Goal: Task Accomplishment & Management: Use online tool/utility

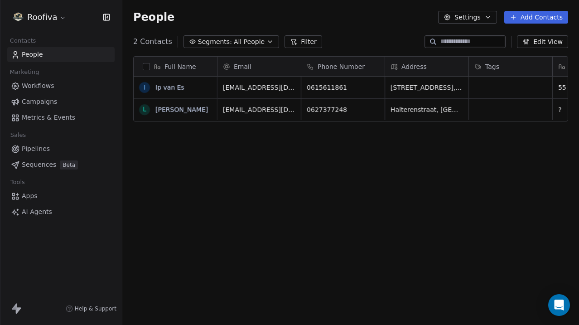
scroll to position [286, 457]
click at [68, 85] on link "Workflows" at bounding box center [60, 85] width 107 height 15
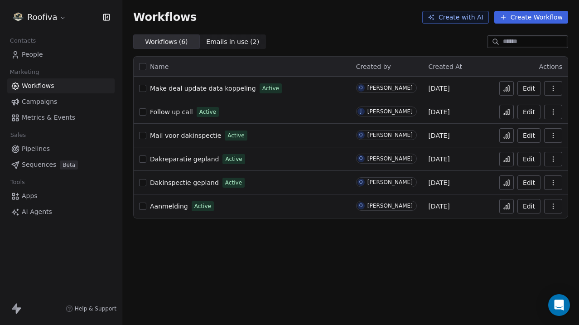
click at [45, 193] on link "Apps" at bounding box center [60, 195] width 107 height 15
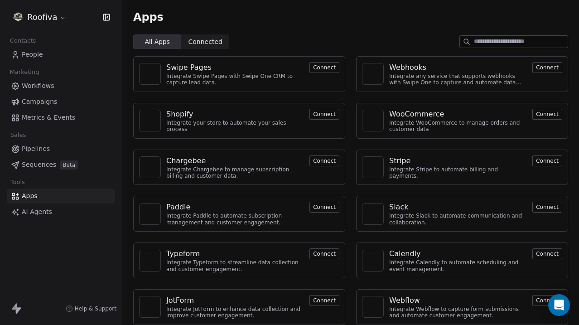
click at [459, 71] on div "Webhooks" at bounding box center [458, 67] width 138 height 11
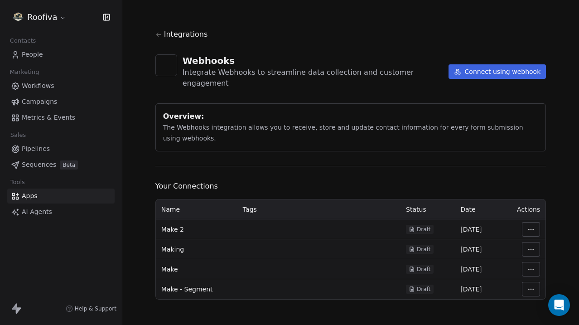
click at [533, 217] on html "Roofiva Contacts People Marketing Workflows Campaigns Metrics & Events Sales Pi…" at bounding box center [289, 162] width 579 height 325
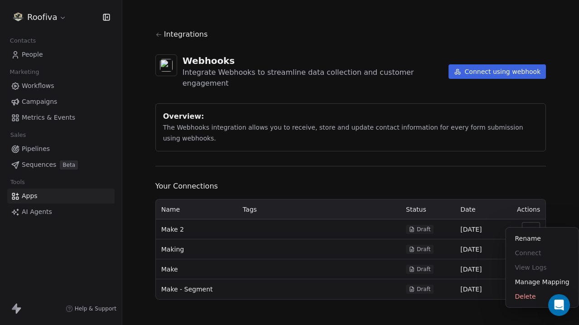
click at [333, 195] on html "Roofiva Contacts People Marketing Workflows Campaigns Metrics & Events Sales Pi…" at bounding box center [289, 162] width 579 height 325
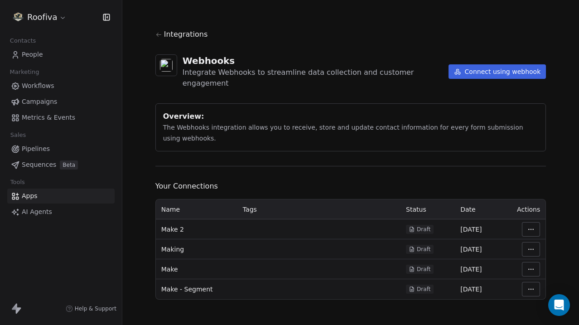
click at [530, 219] on html "Roofiva Contacts People Marketing Workflows Campaigns Metrics & Events Sales Pi…" at bounding box center [289, 162] width 579 height 325
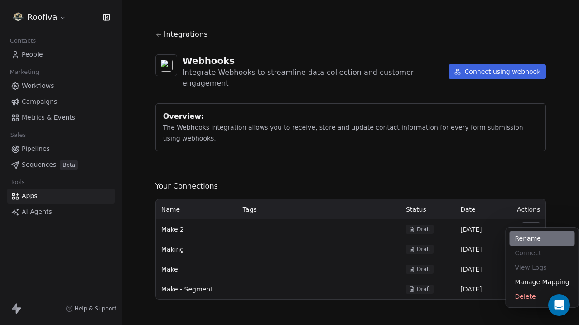
click at [532, 236] on div "Rename" at bounding box center [542, 238] width 65 height 14
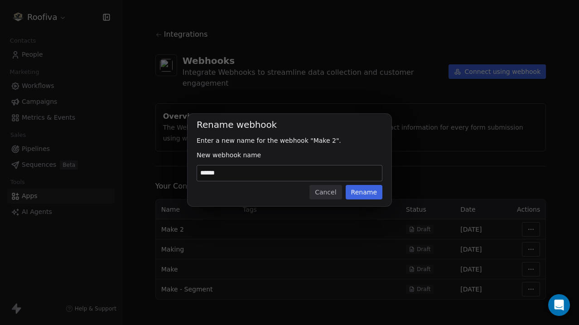
click at [340, 188] on button "Cancel" at bounding box center [325, 192] width 32 height 14
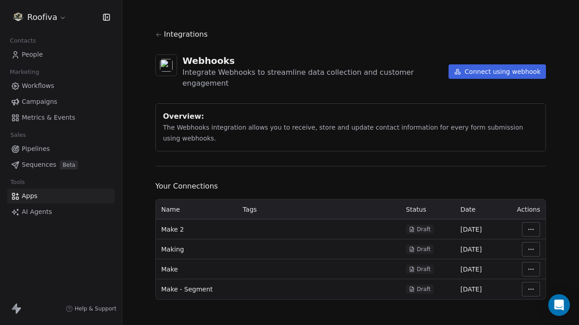
click at [174, 225] on span "Make 2" at bounding box center [172, 229] width 23 height 9
click at [529, 213] on html "Roofiva Contacts People Marketing Workflows Campaigns Metrics & Events Sales Pi…" at bounding box center [289, 162] width 579 height 325
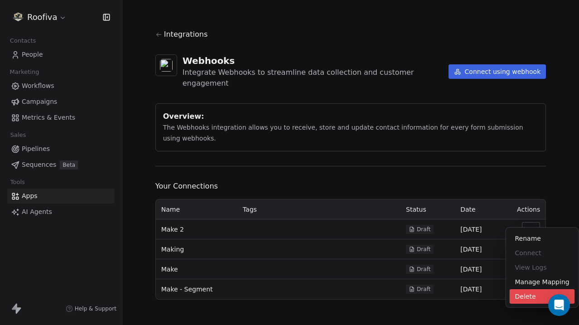
click at [532, 299] on div "Delete" at bounding box center [542, 296] width 65 height 14
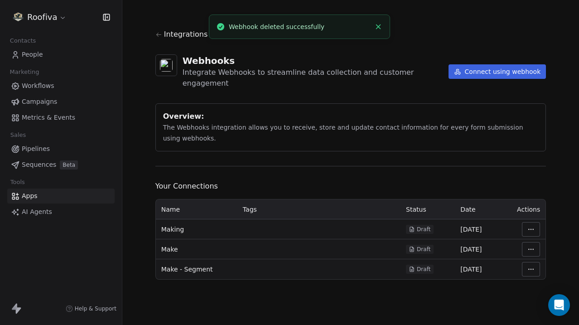
click at [530, 219] on html "Roofiva Contacts People Marketing Workflows Campaigns Metrics & Events Sales Pi…" at bounding box center [289, 162] width 579 height 325
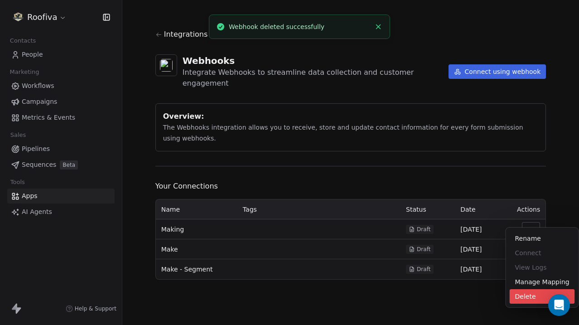
click at [527, 295] on div "Delete" at bounding box center [542, 296] width 65 height 14
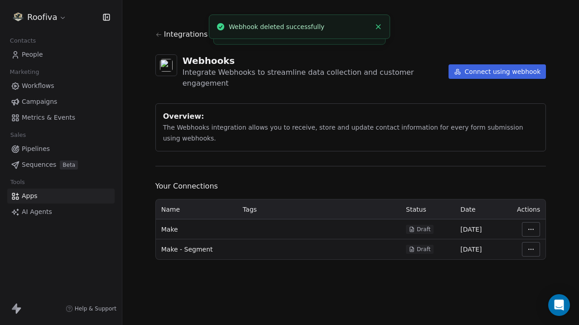
click at [531, 221] on html "Roofiva Contacts People Marketing Workflows Campaigns Metrics & Events Sales Pi…" at bounding box center [289, 162] width 579 height 325
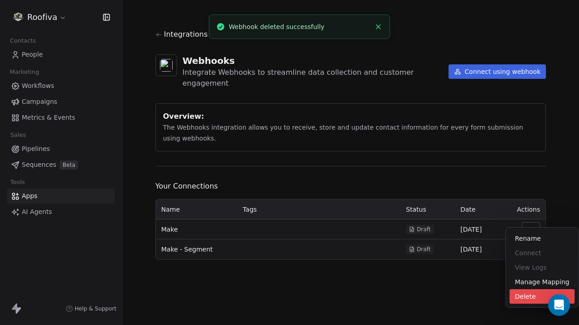
click at [524, 291] on div "Delete" at bounding box center [542, 296] width 65 height 14
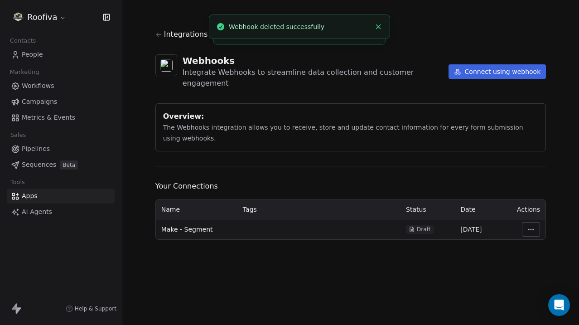
click at [533, 218] on html "Roofiva Contacts People Marketing Workflows Campaigns Metrics & Events Sales Pi…" at bounding box center [289, 162] width 579 height 325
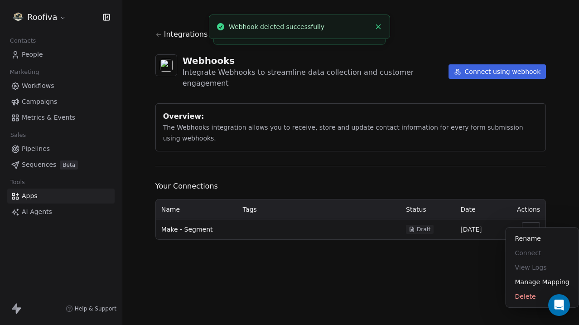
click at [529, 305] on div "Rename Connect View Logs Manage Mapping Delete" at bounding box center [542, 267] width 72 height 80
click at [539, 295] on div "Delete" at bounding box center [542, 296] width 65 height 14
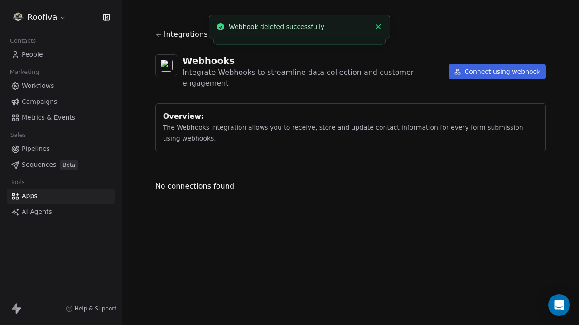
click at [494, 68] on button "Connect using webhook" at bounding box center [498, 71] width 98 height 14
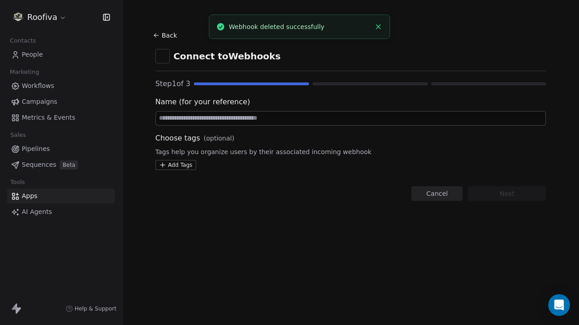
click at [248, 115] on input at bounding box center [351, 118] width 390 height 14
type input "*"
paste input "**********"
type input "**********"
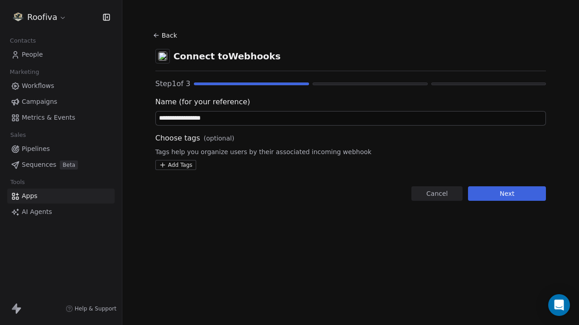
type input "**********"
click at [257, 135] on div "Choose tags (optional)" at bounding box center [350, 138] width 391 height 11
click at [521, 193] on button "Next" at bounding box center [507, 193] width 78 height 14
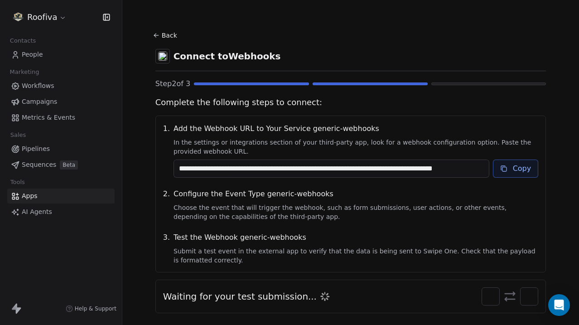
click at [514, 168] on button "Copy" at bounding box center [516, 168] width 46 height 18
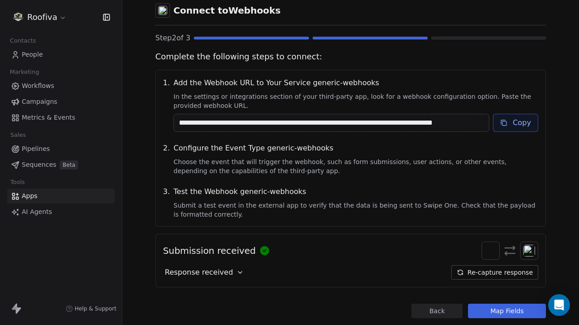
scroll to position [68, 0]
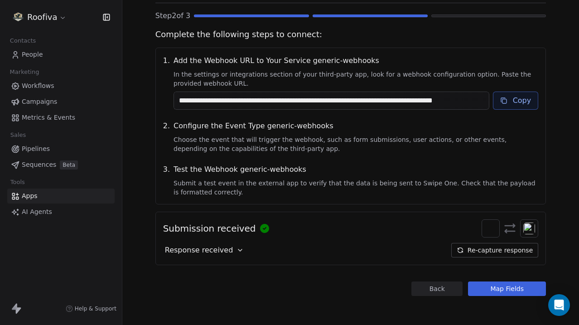
click at [239, 256] on div "Response received" at bounding box center [204, 250] width 83 height 14
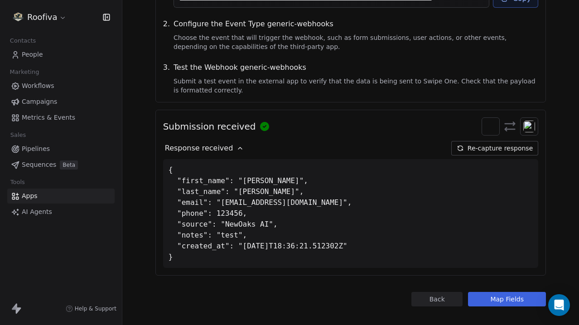
scroll to position [180, 0]
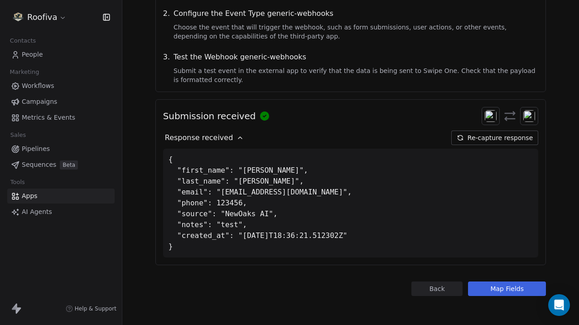
click at [496, 289] on button "Map Fields" at bounding box center [507, 288] width 78 height 14
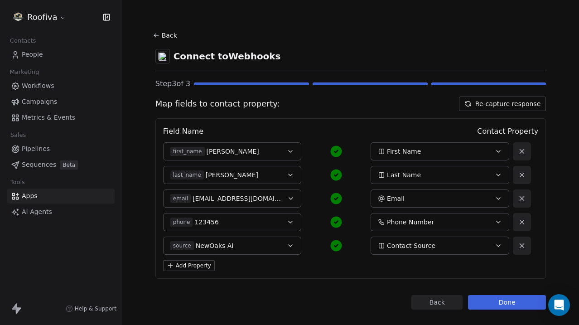
scroll to position [14, 0]
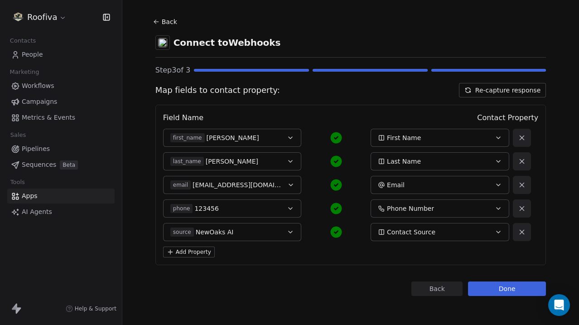
click at [283, 135] on button "first_name David" at bounding box center [232, 138] width 139 height 18
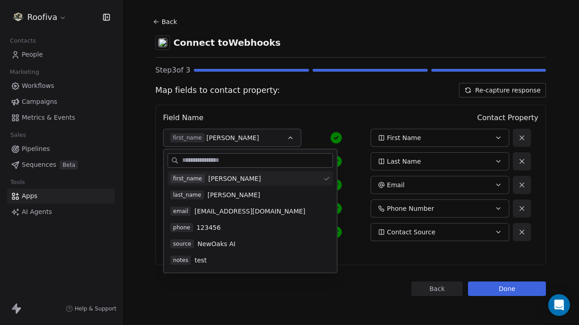
scroll to position [15, 0]
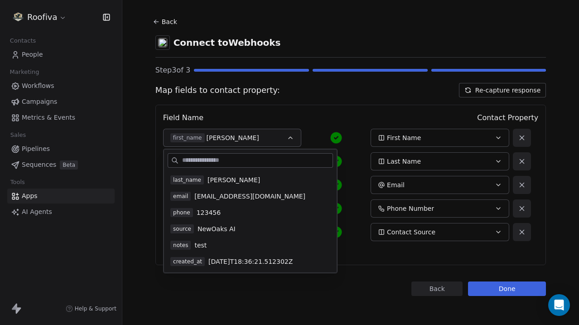
click at [312, 126] on div "Field Name Contact Property first_name David First Name last_name Garcia Last N…" at bounding box center [350, 185] width 391 height 160
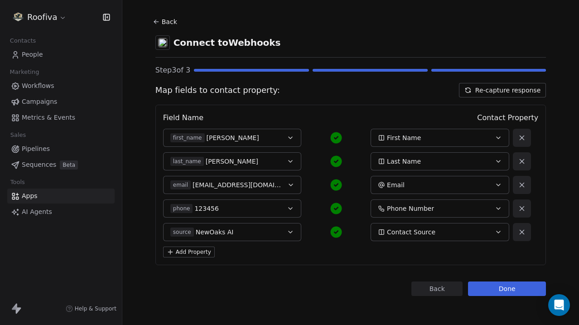
click at [430, 285] on button "Back" at bounding box center [436, 288] width 51 height 14
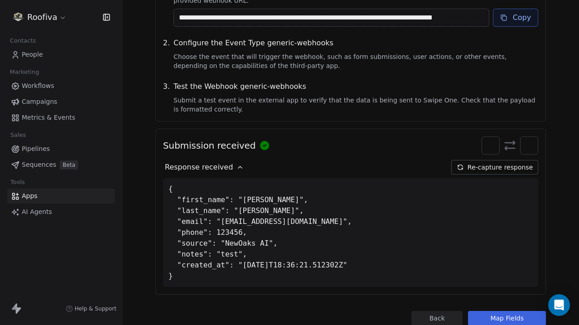
scroll to position [154, 0]
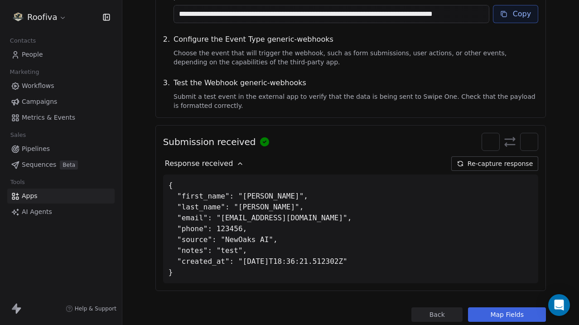
click at [515, 313] on button "Map Fields" at bounding box center [507, 314] width 78 height 14
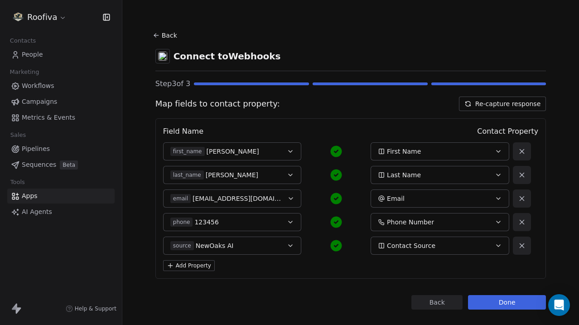
click at [423, 301] on button "Back" at bounding box center [436, 302] width 51 height 14
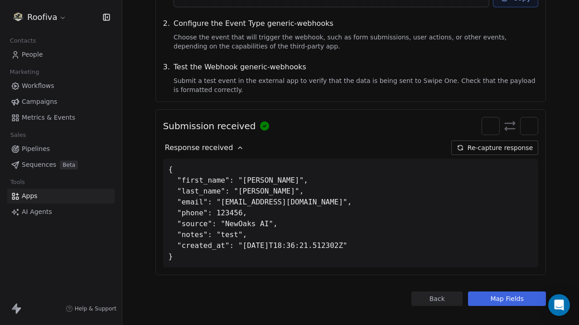
scroll to position [180, 0]
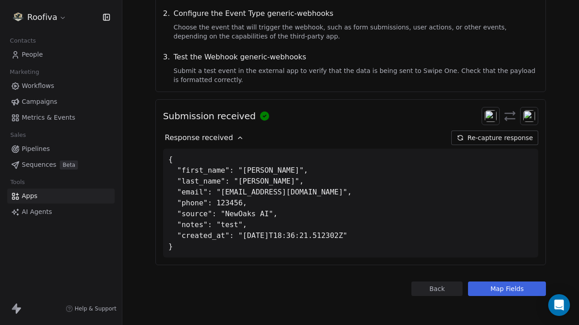
click at [478, 140] on button "Re-capture response" at bounding box center [494, 137] width 87 height 14
click at [501, 293] on button "Map Fields" at bounding box center [507, 288] width 78 height 14
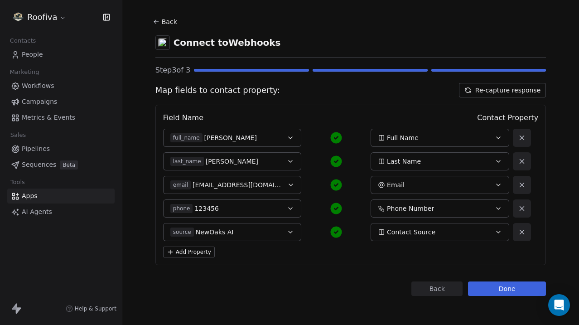
scroll to position [14, 0]
click at [529, 165] on button at bounding box center [522, 161] width 18 height 18
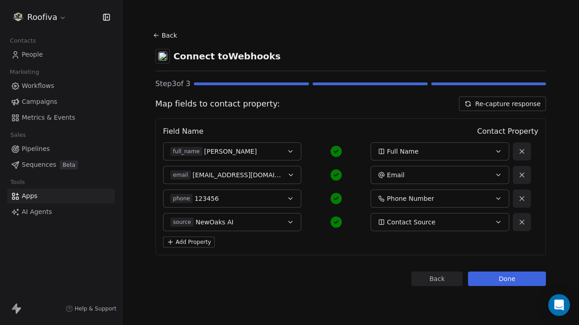
scroll to position [0, 0]
click at [490, 282] on button "Done" at bounding box center [507, 278] width 78 height 14
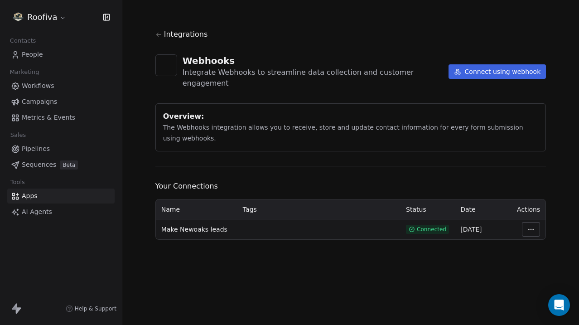
click at [38, 55] on span "People" at bounding box center [32, 55] width 21 height 10
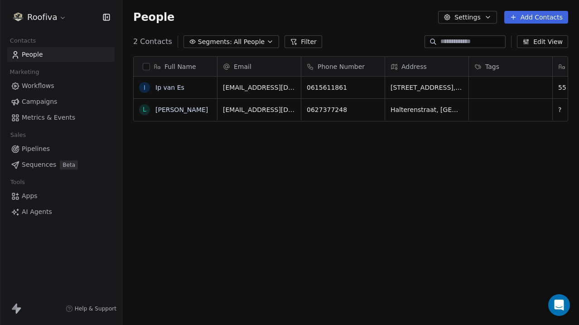
scroll to position [286, 457]
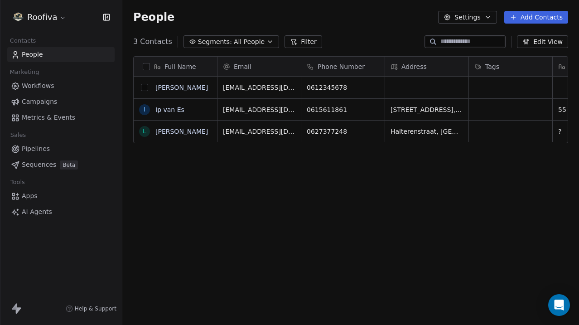
click at [146, 90] on button "grid" at bounding box center [144, 87] width 7 height 7
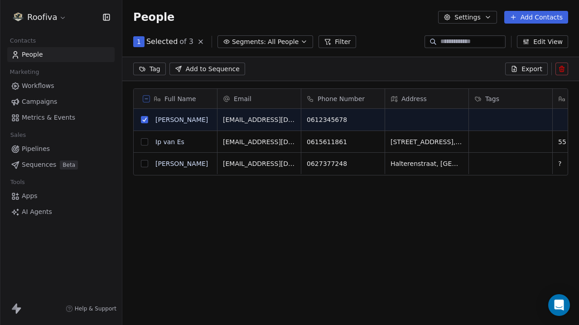
scroll to position [254, 457]
click at [565, 71] on icon at bounding box center [561, 68] width 7 height 7
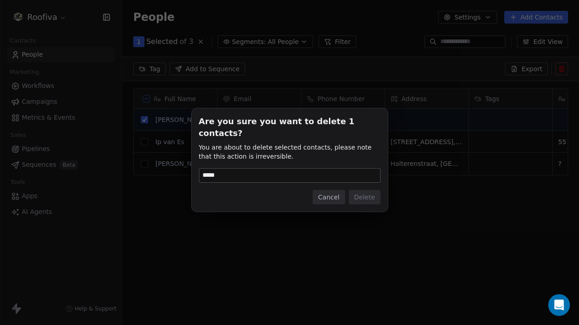
type input "******"
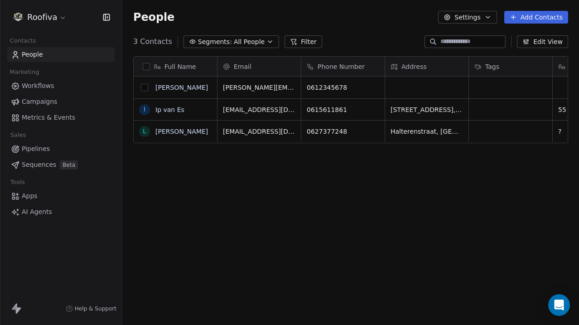
click at [144, 89] on button "grid" at bounding box center [144, 87] width 7 height 7
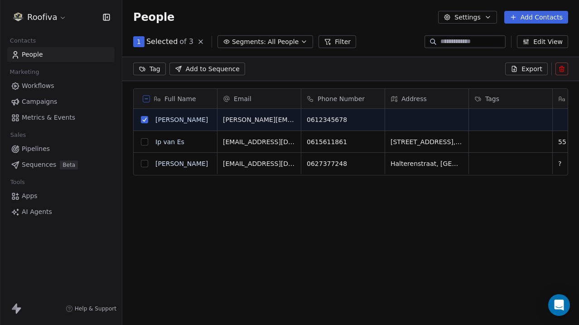
scroll to position [254, 457]
click at [563, 69] on icon at bounding box center [561, 68] width 7 height 7
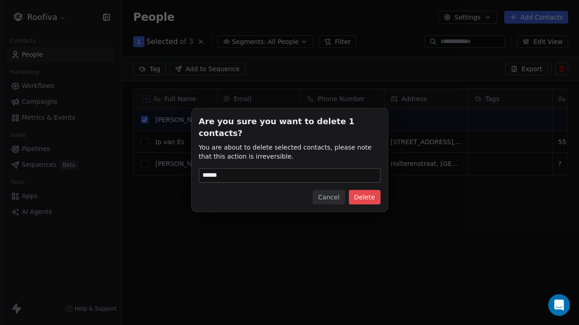
click at [364, 190] on button "Delete" at bounding box center [365, 197] width 32 height 14
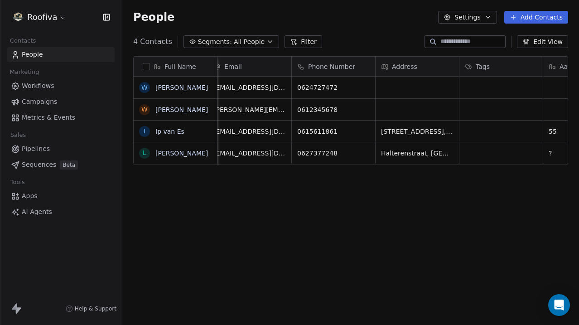
scroll to position [0, 0]
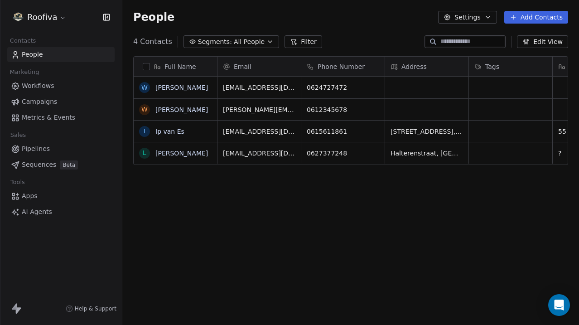
click at [48, 102] on span "Campaigns" at bounding box center [39, 102] width 35 height 10
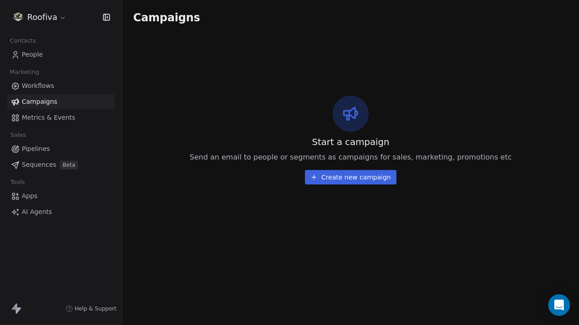
click at [55, 55] on link "People" at bounding box center [60, 54] width 107 height 15
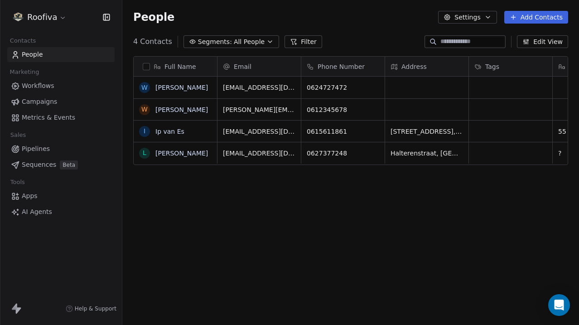
scroll to position [286, 457]
click at [183, 87] on link "William M" at bounding box center [181, 87] width 53 height 7
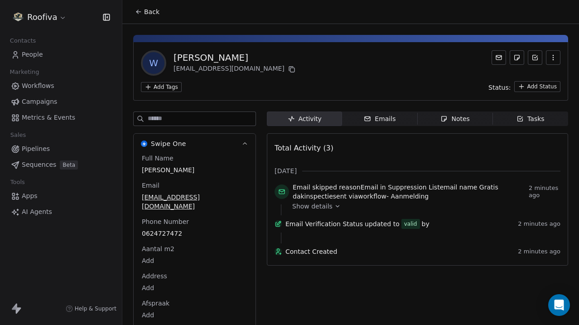
click at [330, 205] on div "Show details" at bounding box center [423, 206] width 262 height 9
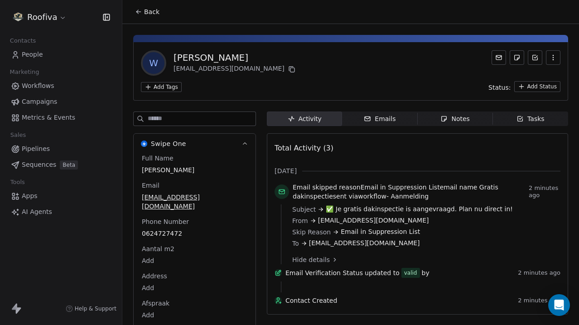
click at [152, 12] on span "Back" at bounding box center [151, 11] width 15 height 9
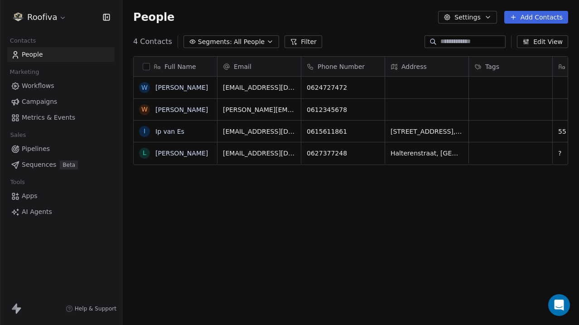
scroll to position [286, 457]
click at [145, 86] on button "grid" at bounding box center [144, 87] width 7 height 7
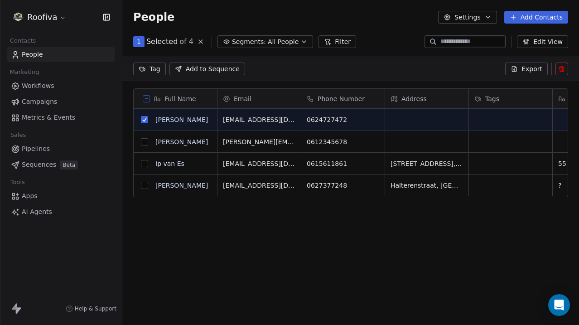
scroll to position [254, 457]
click at [143, 143] on button "grid" at bounding box center [144, 141] width 7 height 7
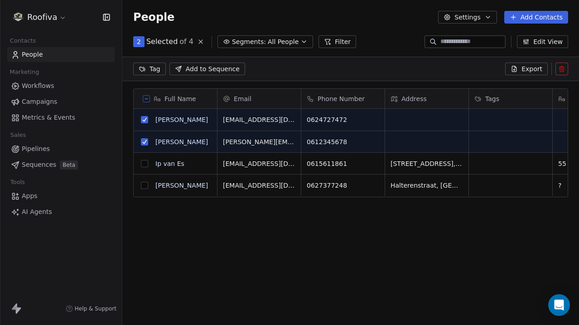
click at [566, 70] on button at bounding box center [561, 69] width 13 height 13
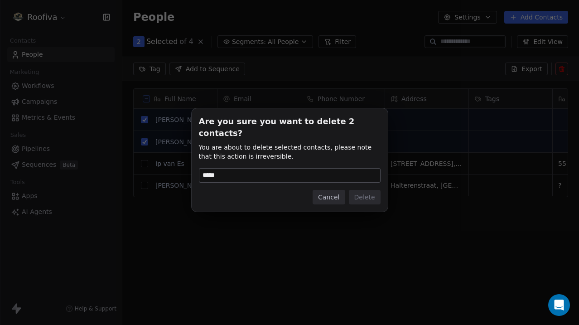
type input "******"
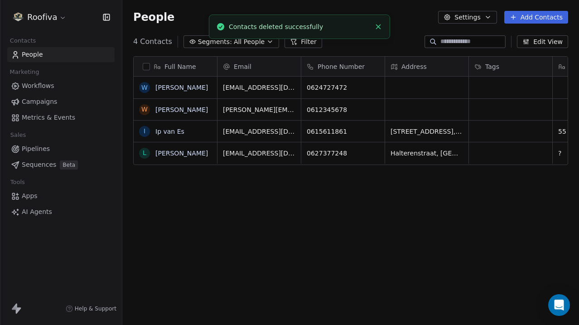
scroll to position [286, 457]
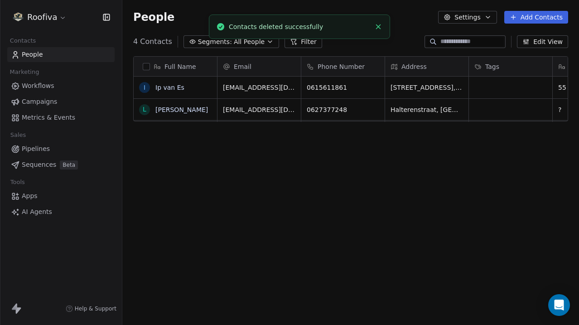
click at [380, 23] on icon "Close toast" at bounding box center [378, 27] width 8 height 8
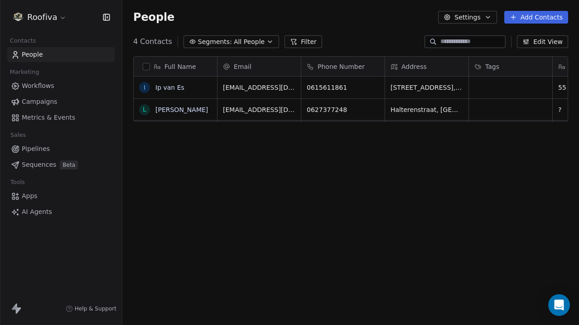
click at [58, 21] on html "Roofiva Contacts People Marketing Workflows Campaigns Metrics & Events Sales Pi…" at bounding box center [289, 162] width 579 height 325
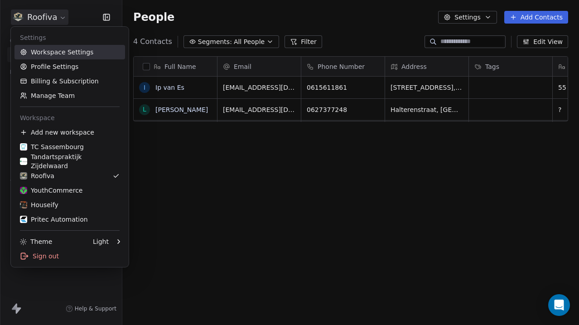
click at [85, 48] on link "Workspace Settings" at bounding box center [69, 52] width 111 height 14
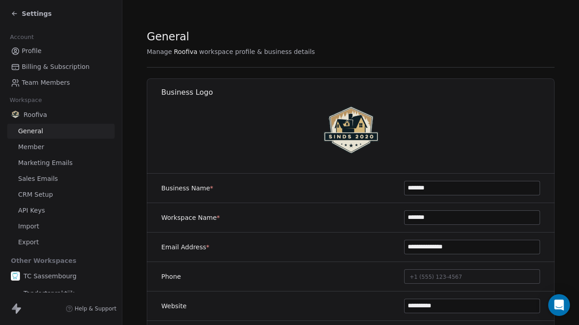
scroll to position [15, 0]
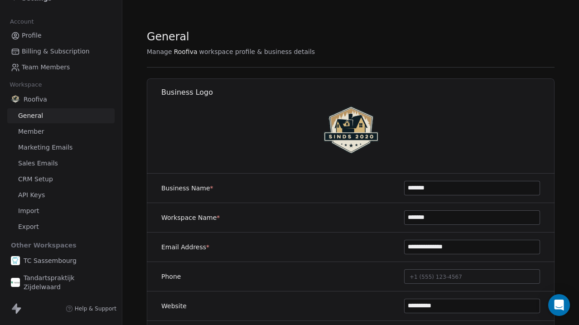
click at [67, 142] on link "Marketing Emails" at bounding box center [60, 147] width 107 height 15
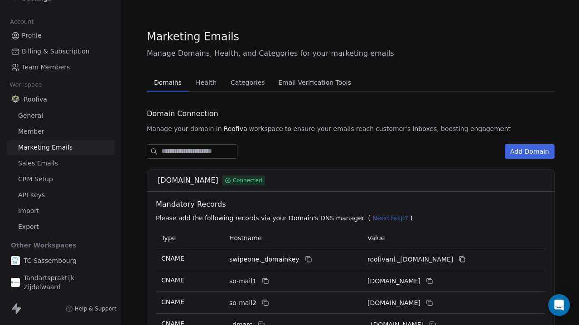
click at [212, 83] on span "Health" at bounding box center [206, 82] width 28 height 13
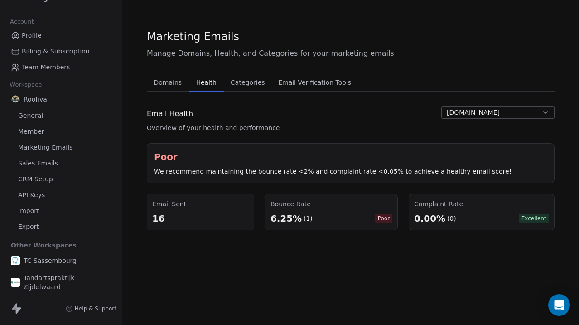
click at [250, 84] on span "Categories" at bounding box center [247, 82] width 41 height 13
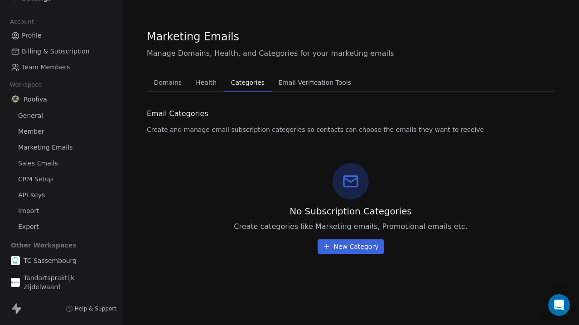
click at [301, 83] on span "Email Verification Tools" at bounding box center [315, 82] width 80 height 13
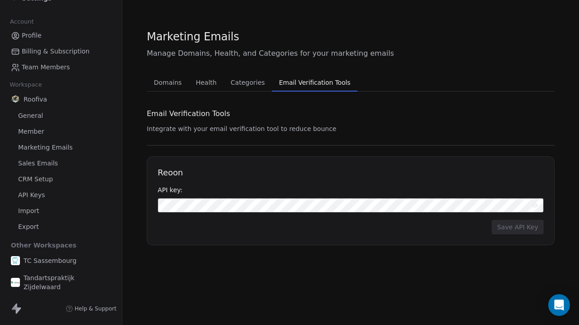
click at [176, 92] on div "Domains Domains Health Health Categories Categories Email Verification Tools Em…" at bounding box center [351, 159] width 408 height 172
click at [179, 82] on span "Domains" at bounding box center [167, 82] width 35 height 13
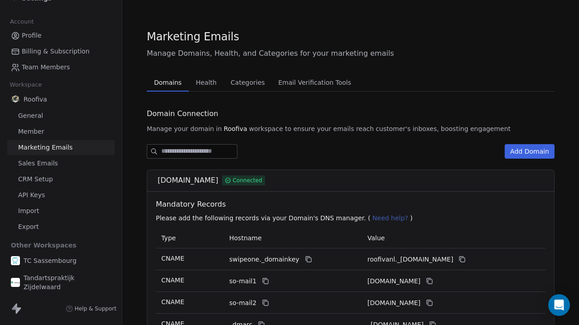
scroll to position [11, 0]
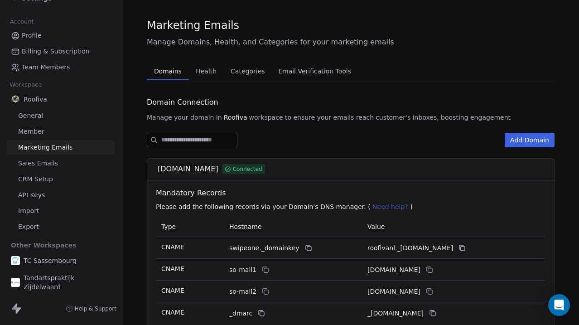
click at [72, 169] on link "Sales Emails" at bounding box center [60, 163] width 107 height 15
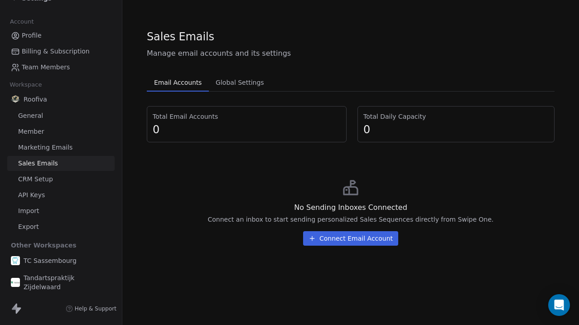
click at [67, 174] on link "CRM Setup" at bounding box center [60, 179] width 107 height 15
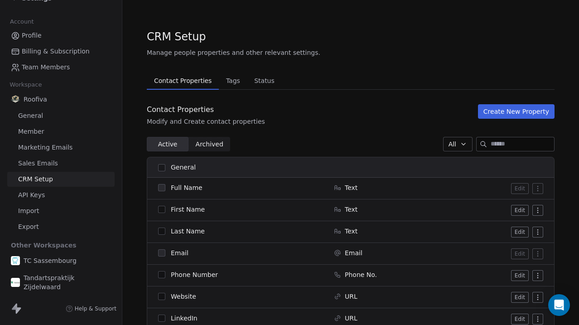
click at [54, 193] on link "API Keys" at bounding box center [60, 195] width 107 height 15
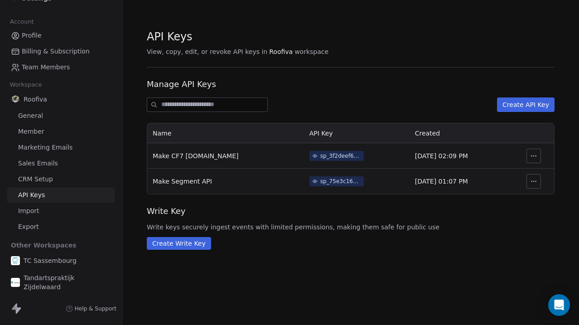
click at [47, 210] on link "Import" at bounding box center [60, 210] width 107 height 15
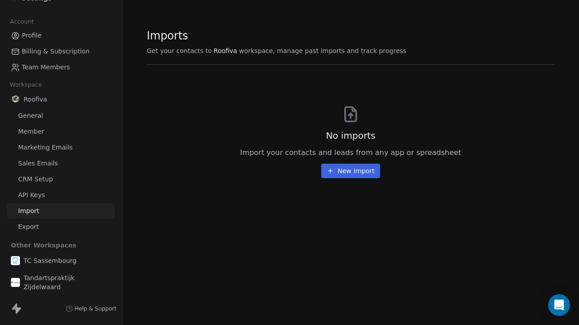
click at [46, 225] on link "Export" at bounding box center [60, 226] width 107 height 15
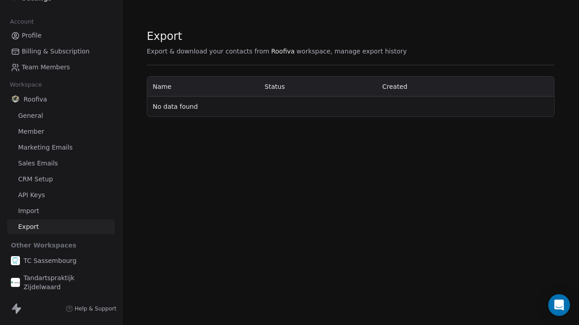
click at [42, 116] on link "General" at bounding box center [60, 115] width 107 height 15
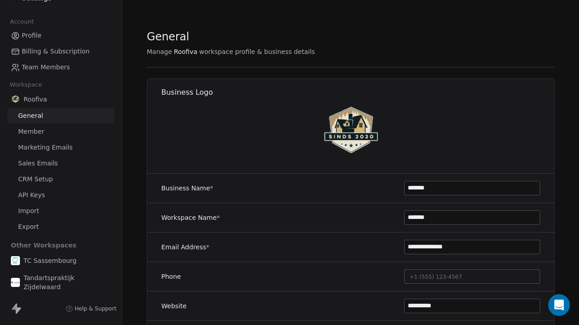
click at [48, 134] on link "Member" at bounding box center [60, 131] width 107 height 15
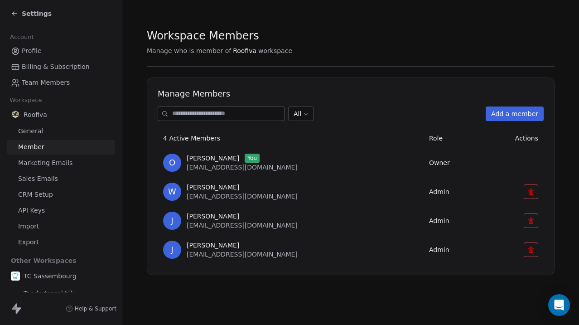
click at [29, 7] on div "Settings" at bounding box center [63, 13] width 104 height 13
click at [26, 13] on span "Settings" at bounding box center [37, 13] width 30 height 9
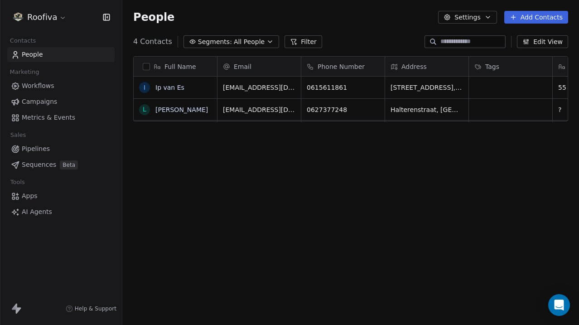
scroll to position [286, 457]
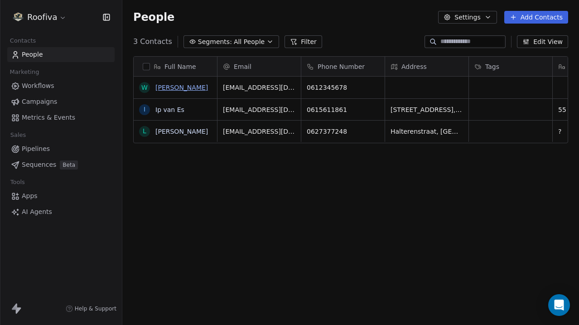
click at [171, 89] on link "[PERSON_NAME]" at bounding box center [181, 87] width 53 height 7
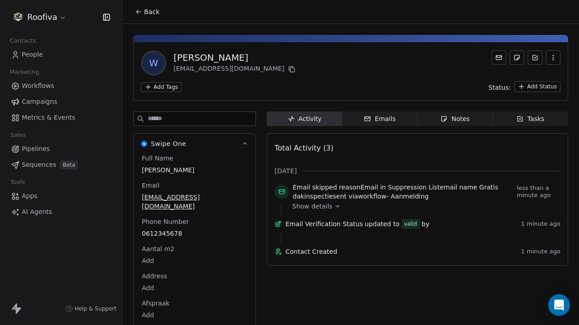
click at [418, 191] on span "Email skipped reason Email in Suppression List email name Gratis dakinspectie s…" at bounding box center [403, 192] width 221 height 18
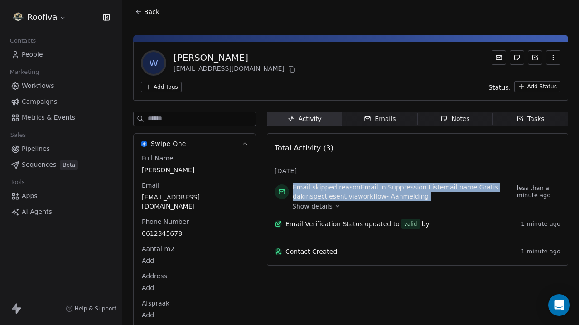
click at [362, 198] on span "Email skipped reason Email in Suppression List email name Gratis dakinspectie s…" at bounding box center [403, 192] width 221 height 18
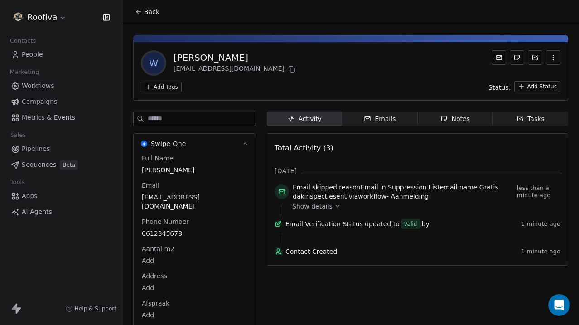
click at [325, 211] on div "Show details" at bounding box center [423, 209] width 262 height 11
click at [337, 206] on icon at bounding box center [337, 206] width 6 height 6
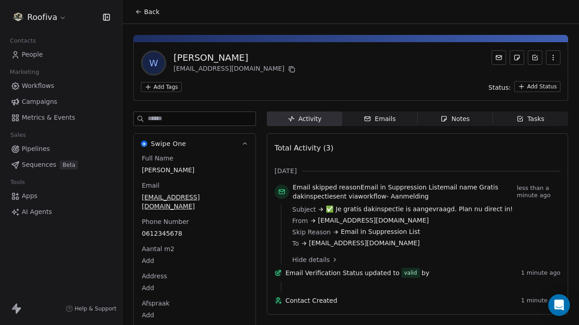
scroll to position [14, 0]
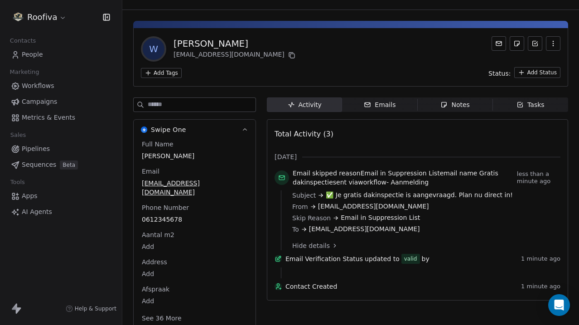
click at [365, 215] on span "Email in Suppression List" at bounding box center [380, 218] width 79 height 10
click at [377, 216] on span "Email in Suppression List" at bounding box center [380, 218] width 79 height 10
click at [362, 219] on span "Email in Suppression List" at bounding box center [380, 218] width 79 height 10
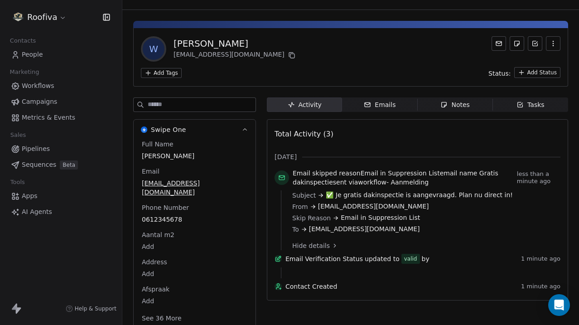
click at [362, 219] on span "Email in Suppression List" at bounding box center [380, 218] width 79 height 10
click at [347, 219] on span "Email in Suppression List" at bounding box center [380, 218] width 79 height 10
click at [419, 188] on div "Email skipped reason Email in Suppression List email name Gratis dakinspectie s…" at bounding box center [418, 180] width 286 height 22
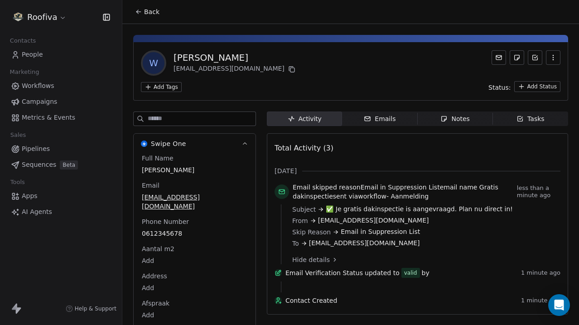
click at [65, 92] on link "Workflows" at bounding box center [60, 85] width 107 height 15
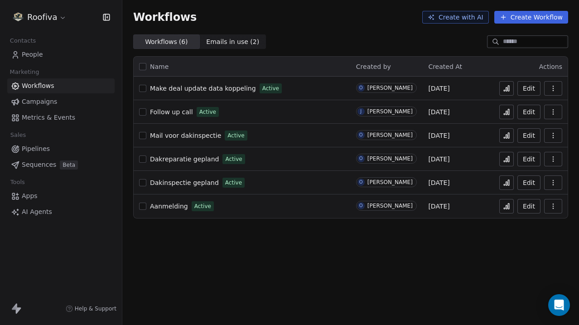
click at [59, 18] on html "Roofiva Contacts People Marketing Workflows Campaigns Metrics & Events Sales Pi…" at bounding box center [289, 162] width 579 height 325
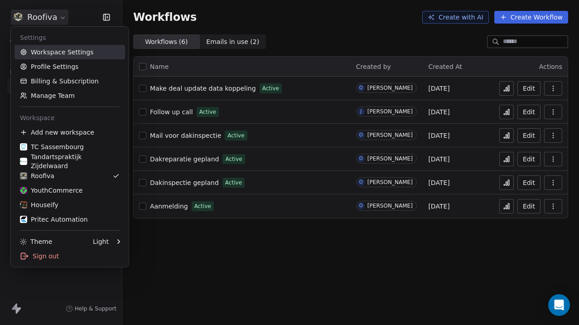
click at [77, 54] on link "Workspace Settings" at bounding box center [69, 52] width 111 height 14
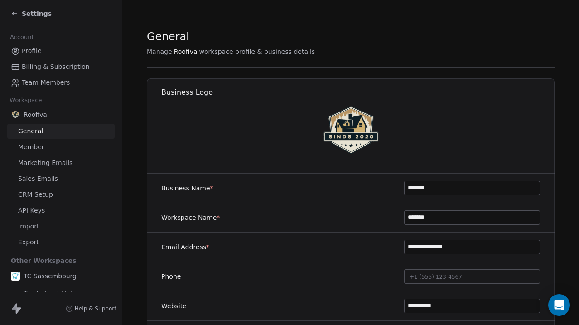
click at [44, 196] on span "CRM Setup" at bounding box center [35, 195] width 35 height 10
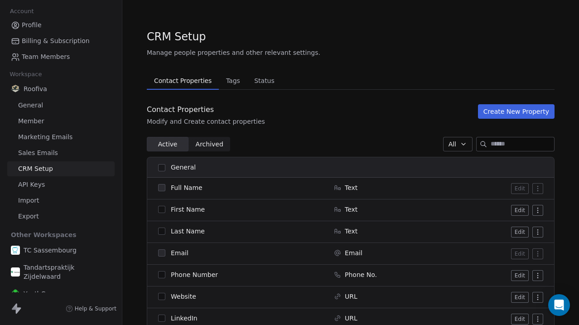
scroll to position [32, 0]
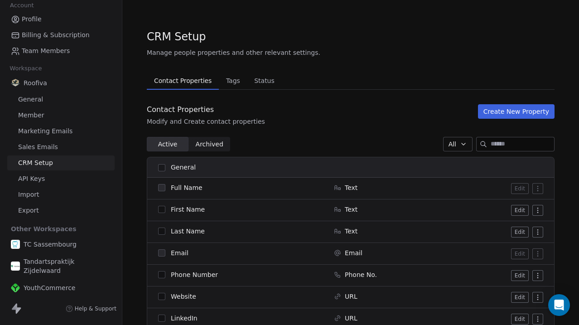
click at [53, 184] on link "API Keys" at bounding box center [60, 178] width 107 height 15
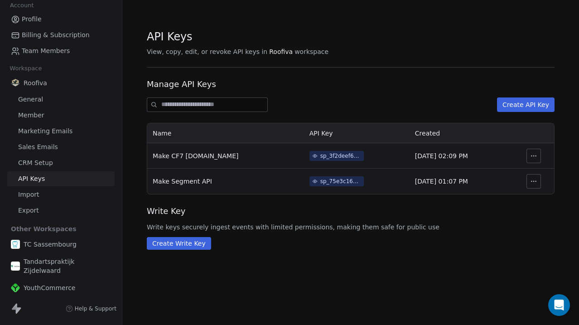
click at [61, 153] on link "Sales Emails" at bounding box center [60, 147] width 107 height 15
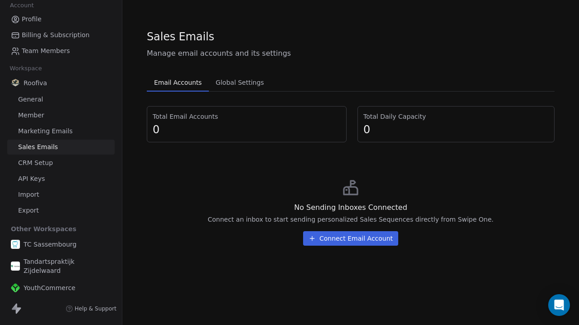
click at [50, 174] on link "API Keys" at bounding box center [60, 178] width 107 height 15
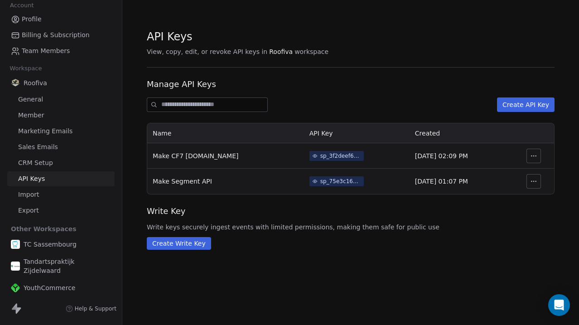
click at [53, 145] on span "Sales Emails" at bounding box center [38, 147] width 40 height 10
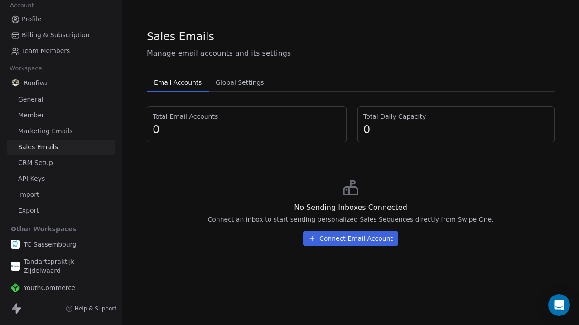
click at [55, 123] on div "Roofiva General Member Marketing Emails Sales Emails CRM Setup API Keys Import …" at bounding box center [60, 146] width 107 height 143
click at [40, 126] on link "Marketing Emails" at bounding box center [60, 131] width 107 height 15
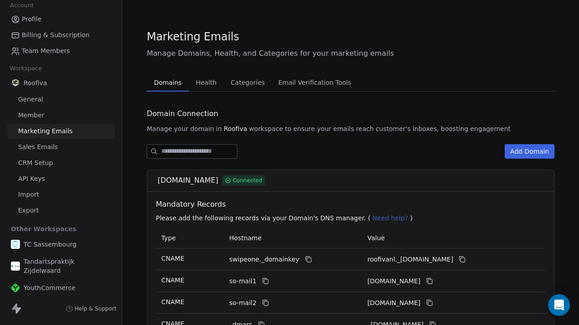
click at [39, 110] on link "Member" at bounding box center [60, 115] width 107 height 15
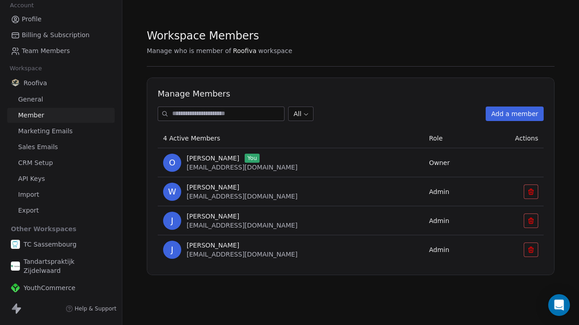
click at [46, 94] on link "General" at bounding box center [60, 99] width 107 height 15
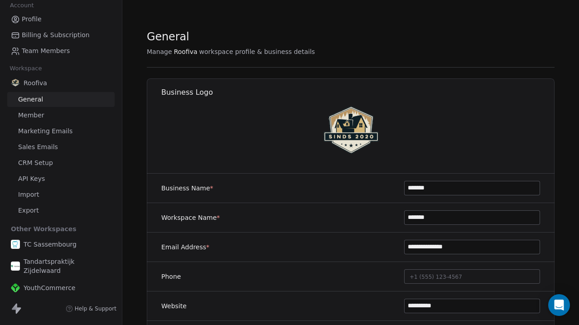
click at [49, 127] on span "Marketing Emails" at bounding box center [45, 131] width 54 height 10
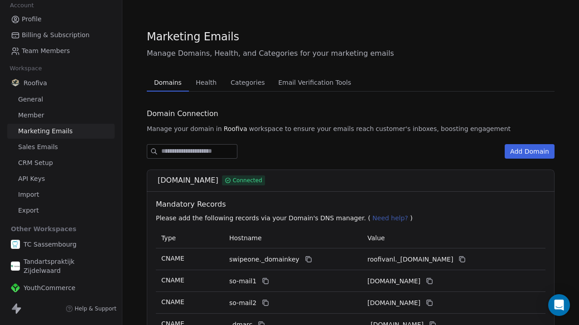
click at [50, 118] on link "Member" at bounding box center [60, 115] width 107 height 15
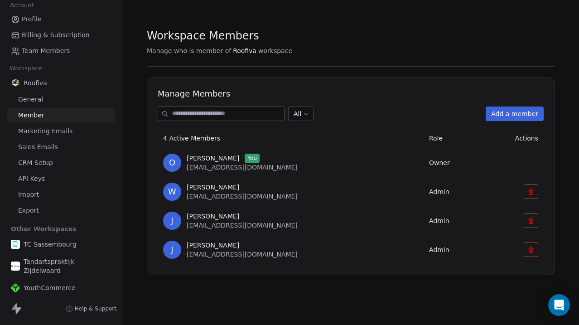
click at [53, 130] on span "Marketing Emails" at bounding box center [45, 131] width 54 height 10
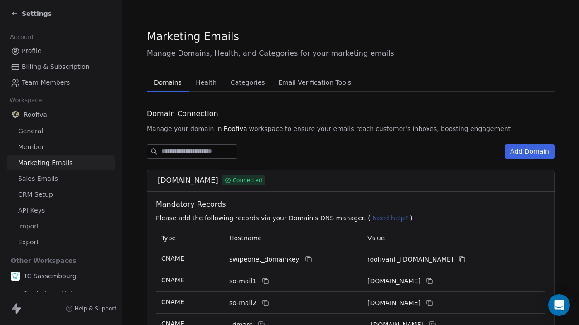
click at [52, 48] on link "Profile" at bounding box center [60, 50] width 107 height 15
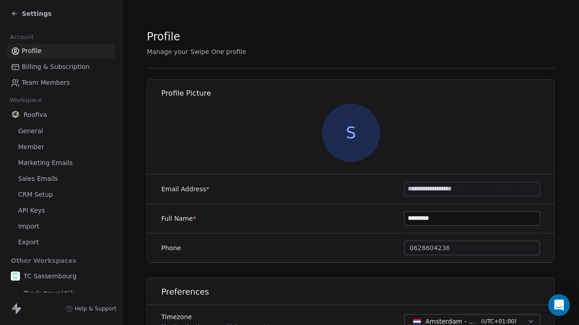
click at [29, 18] on span "Settings" at bounding box center [37, 13] width 30 height 9
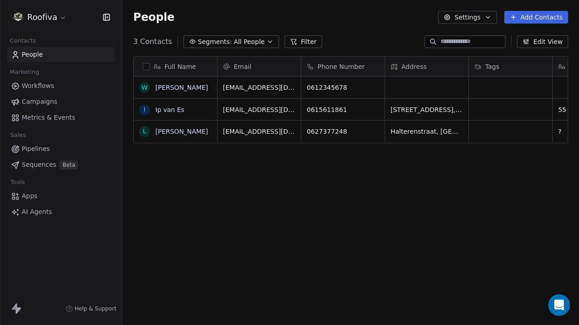
scroll to position [286, 457]
click at [44, 195] on link "Apps" at bounding box center [60, 195] width 107 height 15
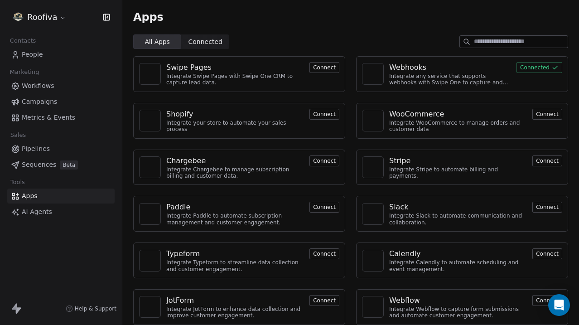
click at [514, 86] on div "Webhooks Integrate any service that supports webhooks with Swipe One to capture…" at bounding box center [462, 74] width 212 height 36
click at [539, 70] on button "Connected" at bounding box center [540, 67] width 46 height 11
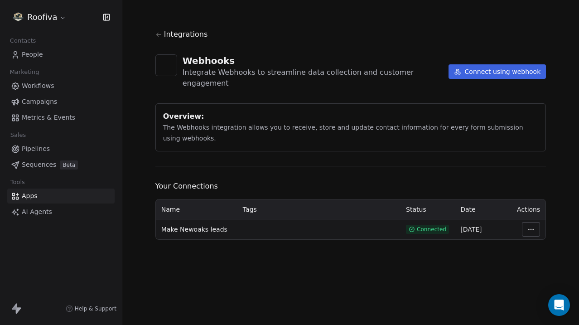
click at [536, 220] on html "Roofiva Contacts People Marketing Workflows Campaigns Metrics & Events Sales Pi…" at bounding box center [289, 162] width 579 height 325
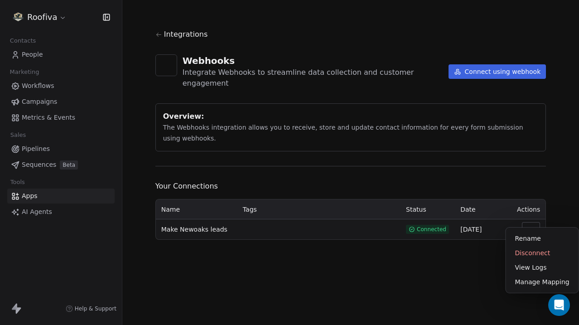
click at [314, 217] on html "Roofiva Contacts People Marketing Workflows Campaigns Metrics & Events Sales Pi…" at bounding box center [289, 162] width 579 height 325
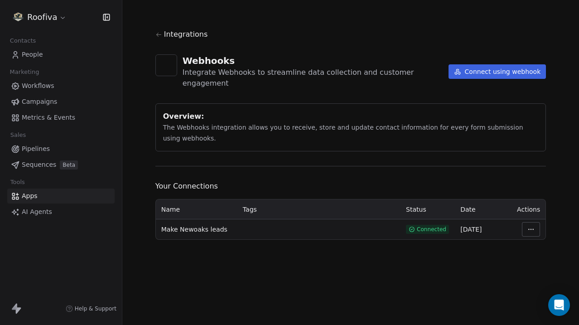
click at [537, 221] on html "Roofiva Contacts People Marketing Workflows Campaigns Metrics & Events Sales Pi…" at bounding box center [289, 162] width 579 height 325
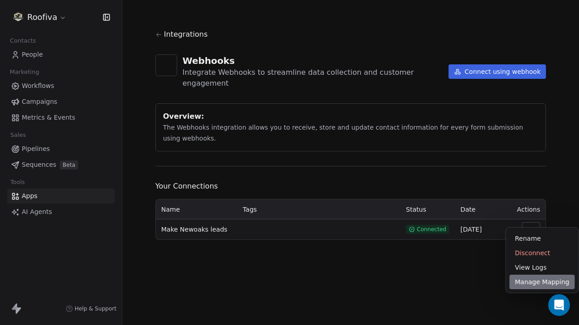
click at [538, 282] on div "Manage Mapping" at bounding box center [542, 282] width 65 height 14
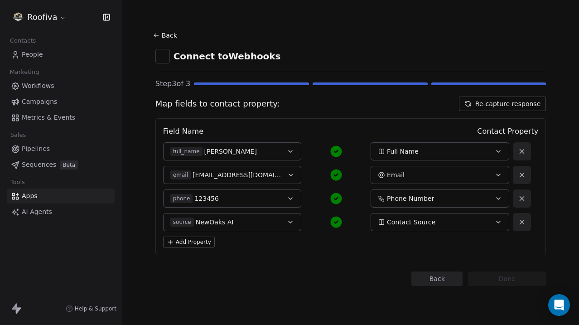
click at [205, 243] on button "Add Property" at bounding box center [189, 242] width 52 height 11
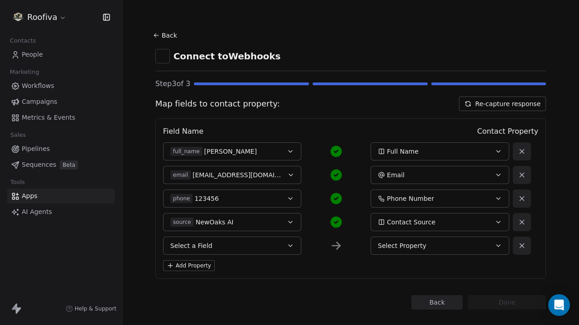
scroll to position [14, 0]
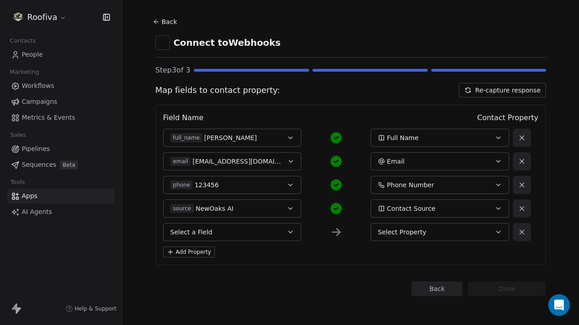
click at [237, 142] on button "full_name [PERSON_NAME]" at bounding box center [232, 138] width 139 height 18
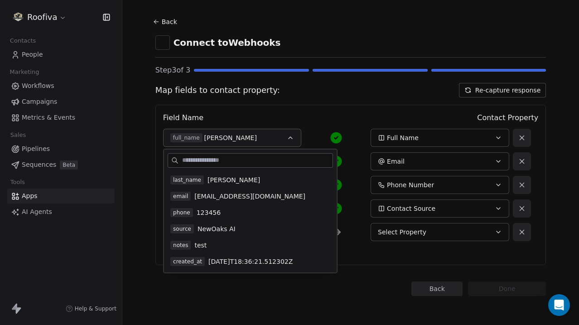
scroll to position [0, 0]
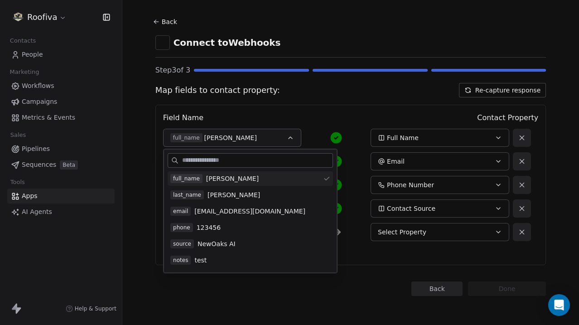
click at [320, 295] on div "Back Done" at bounding box center [350, 288] width 391 height 14
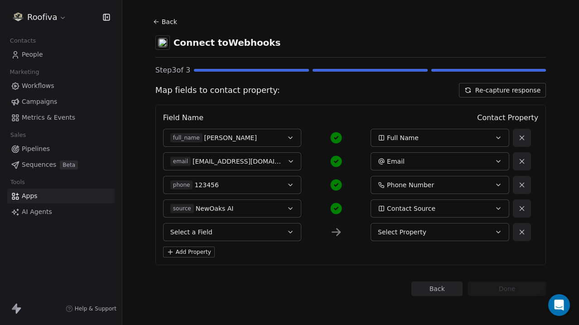
click at [507, 85] on button "Re-capture response" at bounding box center [502, 90] width 87 height 14
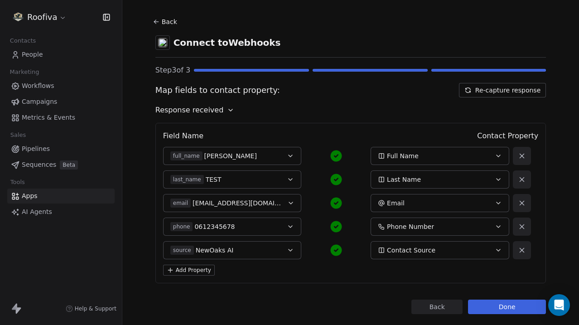
click at [519, 95] on button "Re-capture response" at bounding box center [502, 90] width 87 height 14
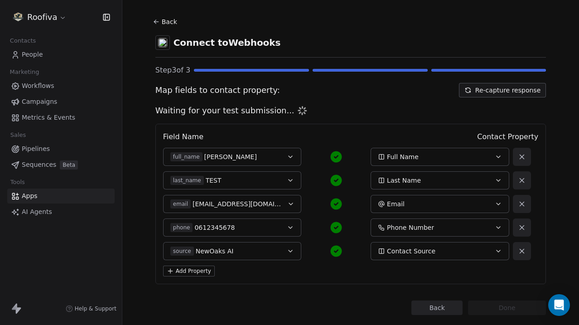
click at [276, 152] on div "full_name William" at bounding box center [225, 156] width 111 height 9
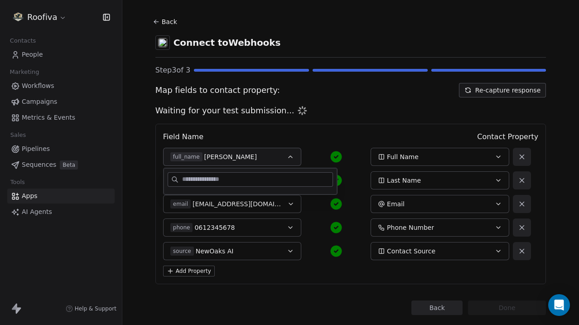
click at [296, 132] on div "Field Name Contact Property" at bounding box center [351, 136] width 376 height 11
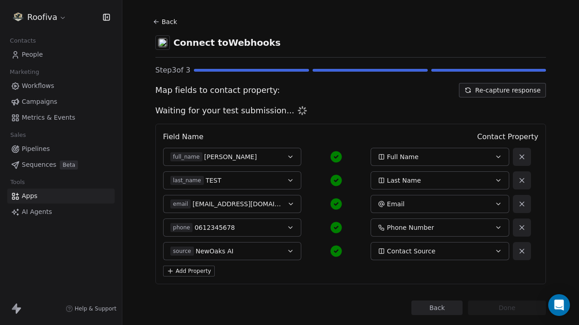
scroll to position [33, 0]
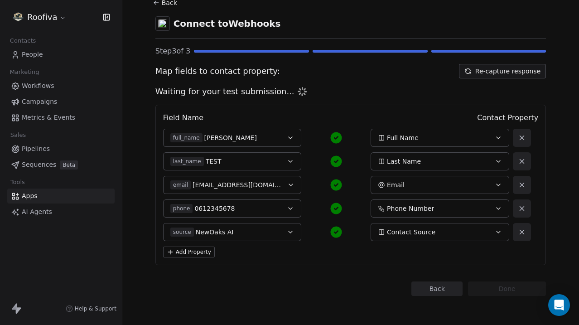
click at [372, 285] on div "Back Done" at bounding box center [350, 288] width 391 height 14
click at [436, 284] on button "Back" at bounding box center [436, 288] width 51 height 14
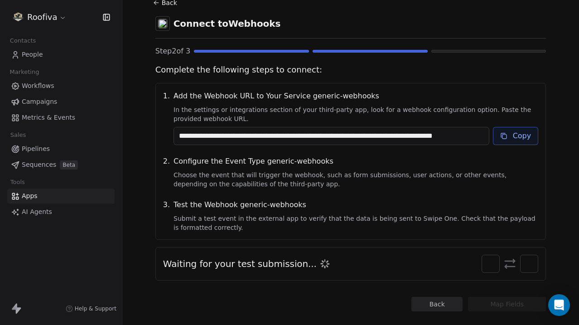
click at [333, 190] on div "**********" at bounding box center [350, 161] width 391 height 157
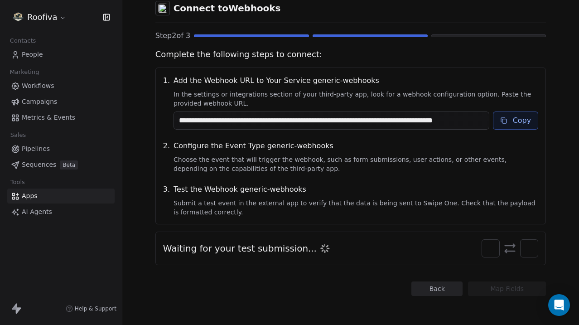
click at [522, 256] on span at bounding box center [529, 248] width 18 height 18
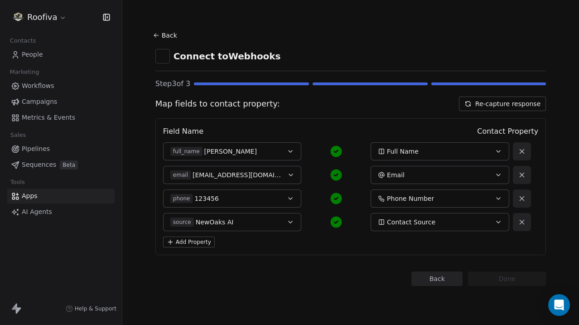
click at [275, 147] on div "full_name [PERSON_NAME]" at bounding box center [225, 151] width 111 height 9
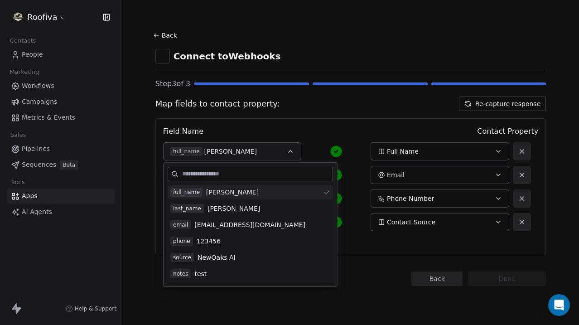
click at [304, 144] on div "full_name [PERSON_NAME] Full Name" at bounding box center [336, 151] width 346 height 18
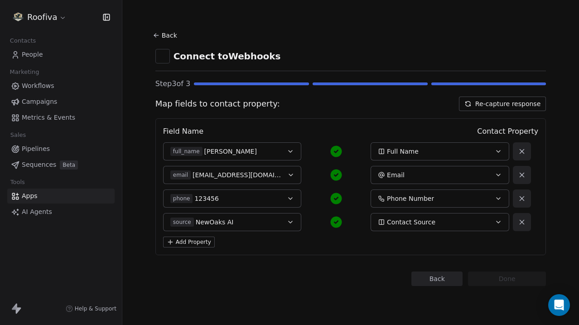
click at [501, 102] on button "Re-capture response" at bounding box center [502, 104] width 87 height 14
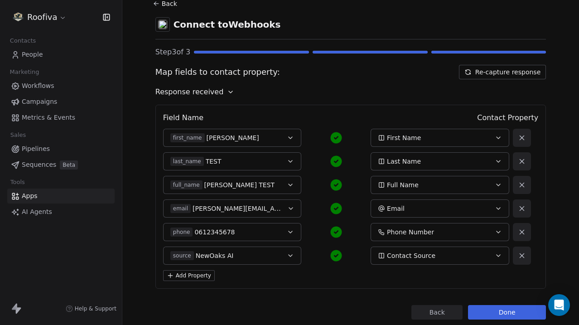
scroll to position [46, 0]
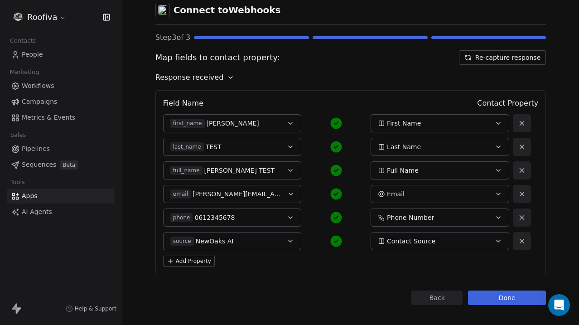
click at [246, 237] on div "source NewOaks AI" at bounding box center [225, 241] width 111 height 9
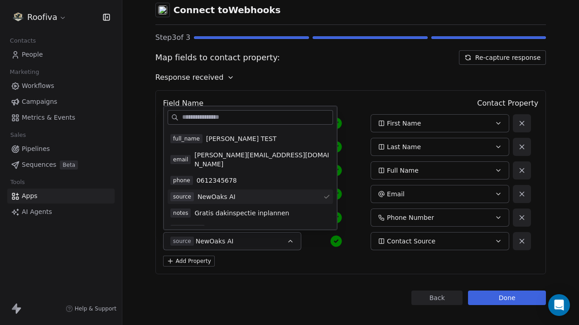
scroll to position [31, 0]
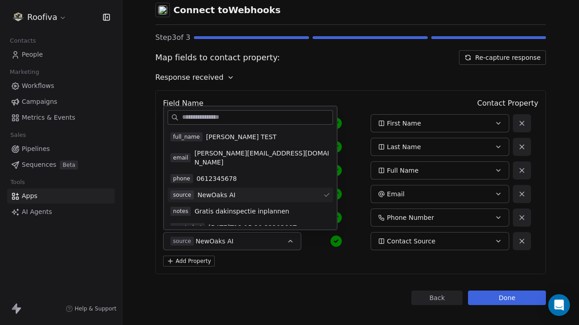
click at [304, 259] on div "Add Property" at bounding box center [351, 261] width 376 height 11
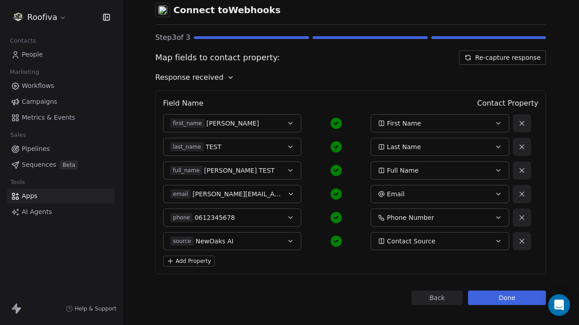
click at [198, 259] on button "Add Property" at bounding box center [189, 261] width 52 height 11
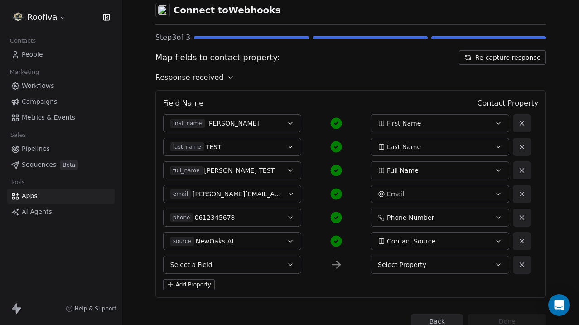
click at [252, 261] on button "Select a Field" at bounding box center [232, 265] width 139 height 18
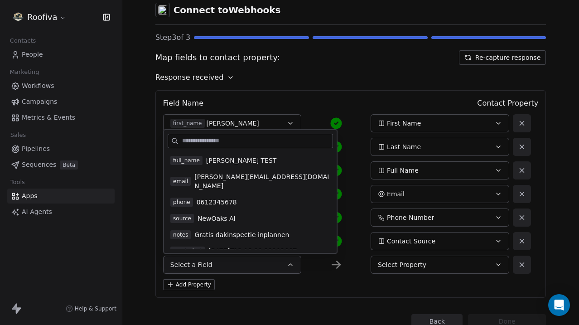
click at [252, 230] on div "notes Gratis dakinspectie inplannen" at bounding box center [250, 234] width 165 height 14
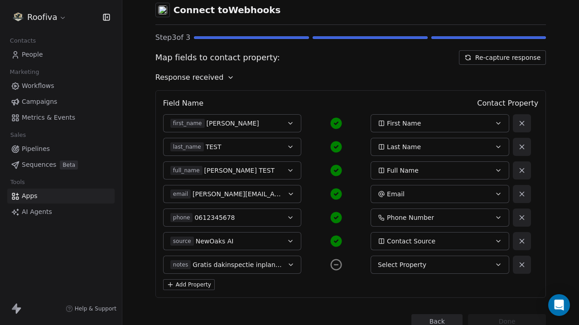
scroll to position [79, 0]
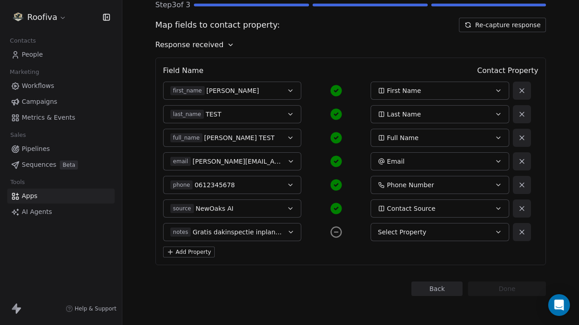
click at [419, 234] on span "Select Property" at bounding box center [402, 231] width 48 height 9
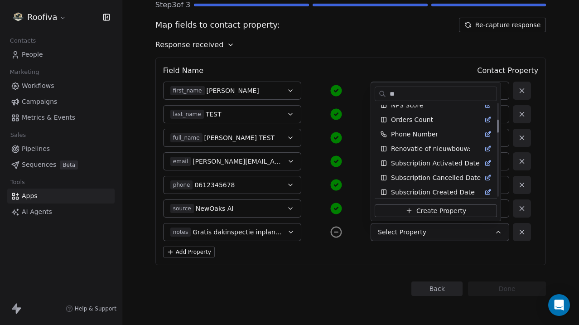
scroll to position [0, 0]
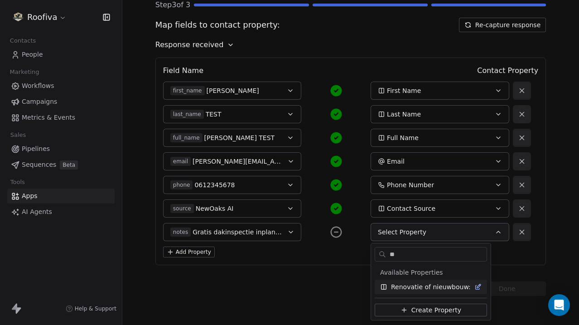
type input "*"
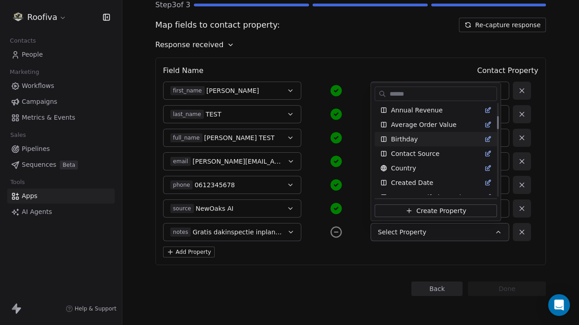
scroll to position [108, 0]
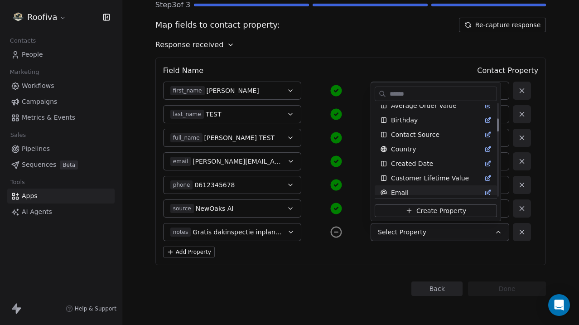
click at [328, 264] on html "Roofiva Contacts People Marketing Workflows Campaigns Metrics & Events Sales Pi…" at bounding box center [289, 162] width 579 height 325
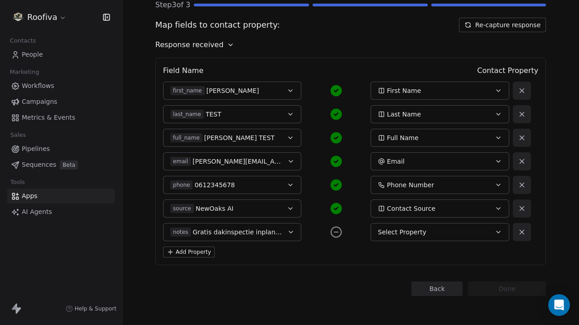
click at [274, 233] on span "Gratis dakinspectie inplannen" at bounding box center [237, 231] width 89 height 9
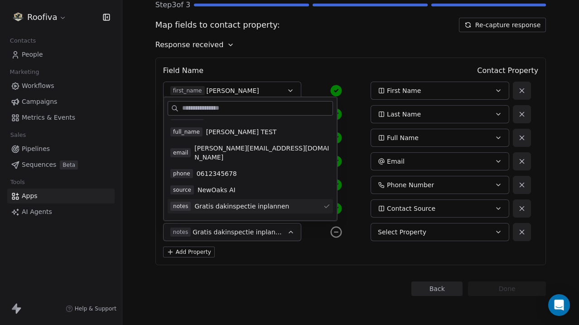
scroll to position [31, 0]
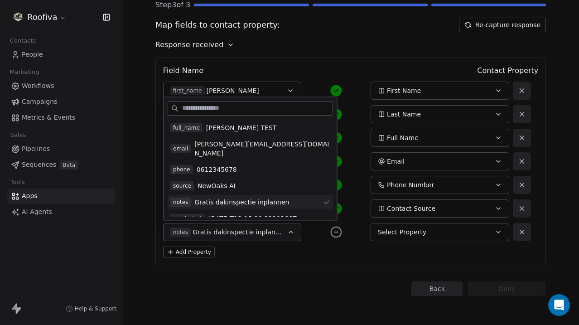
click at [320, 257] on div "Field Name Contact Property first_name [PERSON_NAME] First Name last_name TEST …" at bounding box center [350, 162] width 391 height 208
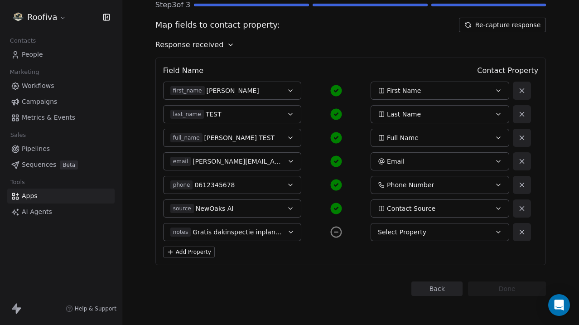
click at [413, 229] on span "Select Property" at bounding box center [402, 231] width 48 height 9
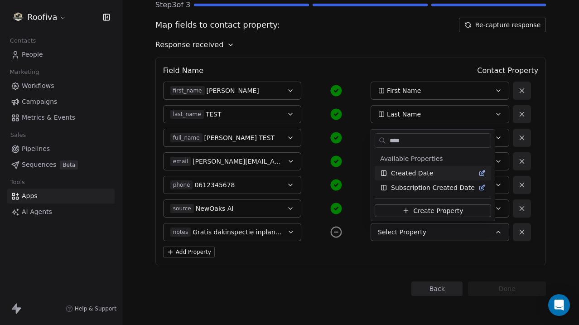
type input "****"
click at [438, 174] on div "Created Date" at bounding box center [433, 173] width 106 height 9
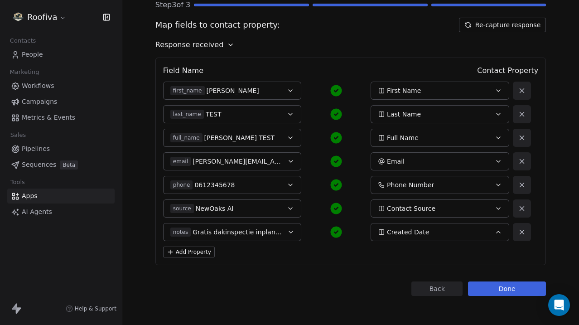
click at [276, 234] on span "Gratis dakinspectie inplannen" at bounding box center [237, 231] width 89 height 9
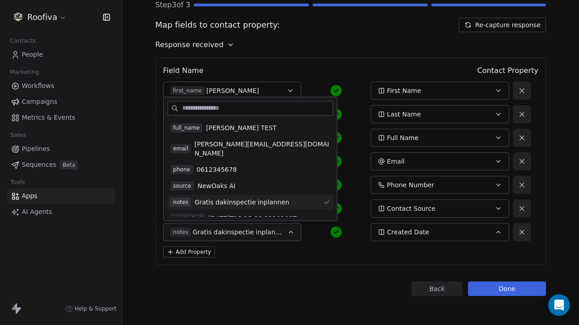
click at [239, 214] on span "[DATE]T13:15:29.3220366Z" at bounding box center [252, 218] width 88 height 9
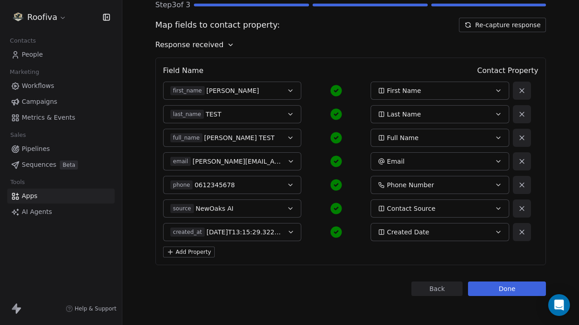
click at [296, 256] on div "Add Property" at bounding box center [351, 251] width 376 height 11
click at [292, 232] on icon "button" at bounding box center [291, 232] width 4 height 2
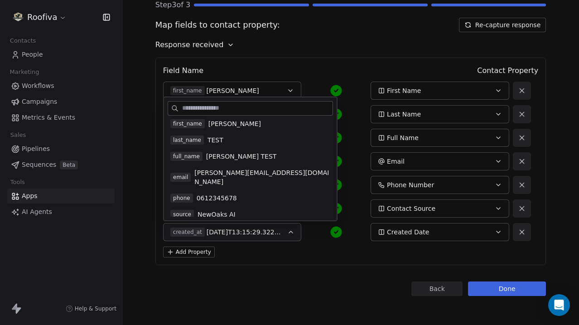
scroll to position [0, 0]
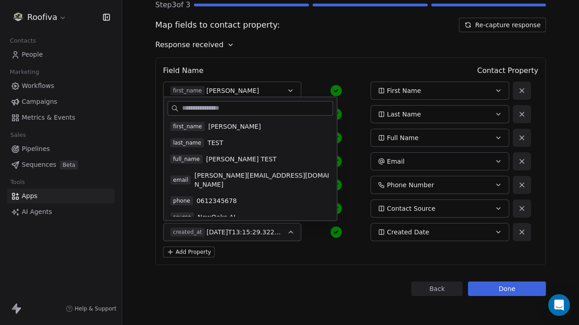
click at [286, 263] on div "Field Name Contact Property first_name [PERSON_NAME] First Name last_name TEST …" at bounding box center [350, 162] width 391 height 208
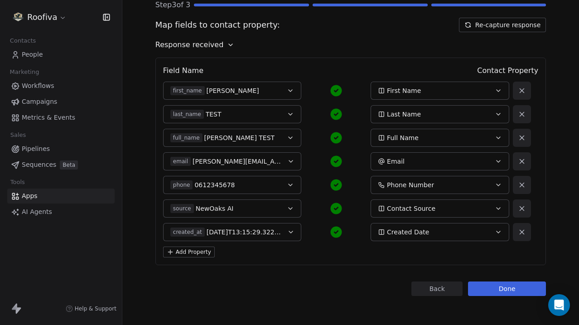
click at [516, 287] on button "Done" at bounding box center [507, 288] width 78 height 14
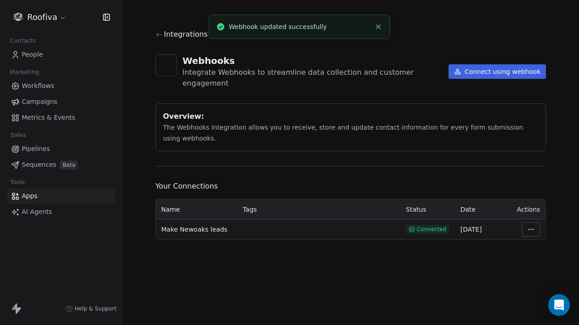
click at [60, 56] on link "People" at bounding box center [60, 54] width 107 height 15
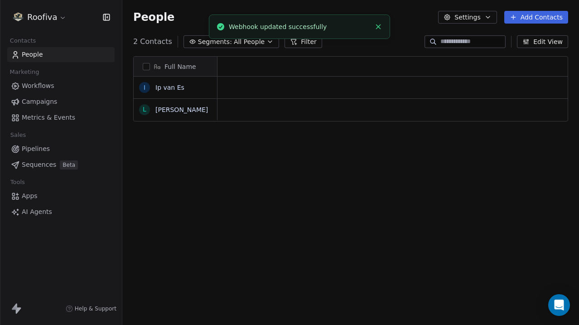
scroll to position [286, 457]
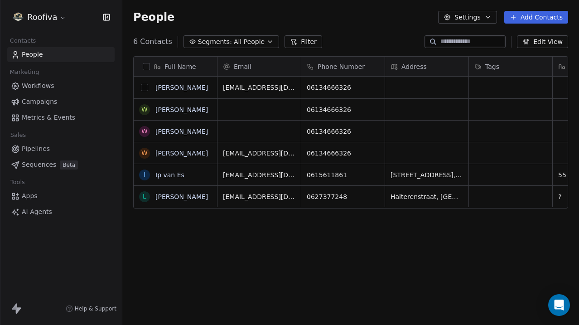
click at [146, 88] on button "grid" at bounding box center [144, 87] width 7 height 7
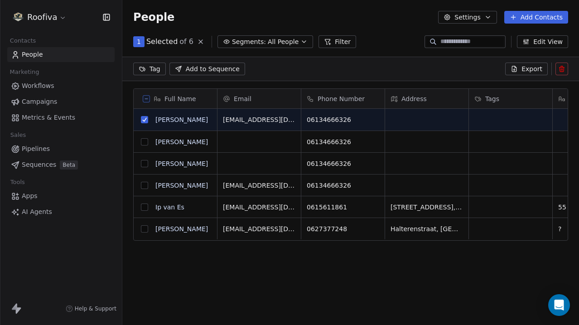
click at [145, 164] on button "grid" at bounding box center [144, 163] width 7 height 7
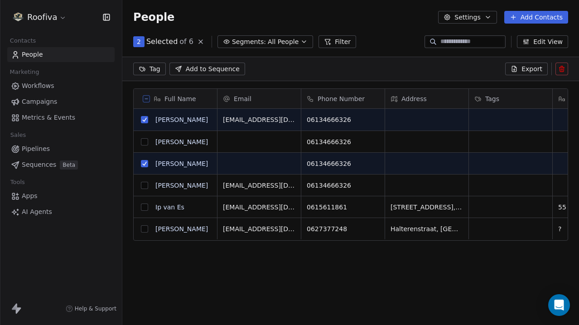
click at [145, 138] on button "grid" at bounding box center [144, 141] width 7 height 7
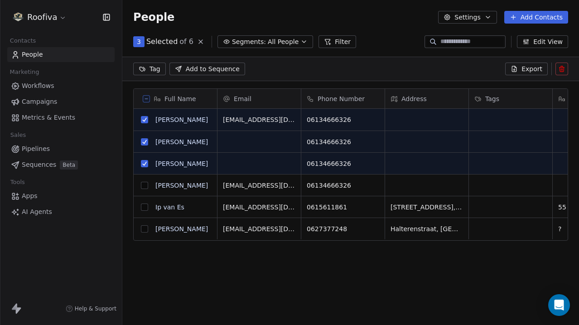
click at [145, 188] on button "grid" at bounding box center [144, 185] width 7 height 7
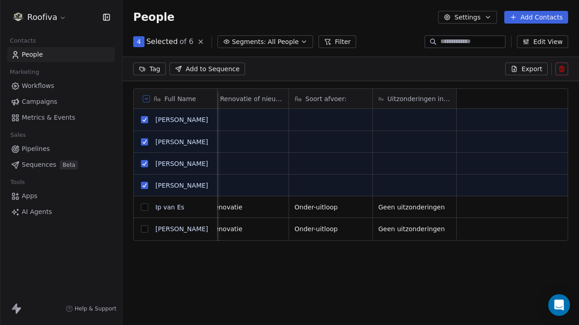
scroll to position [0, 0]
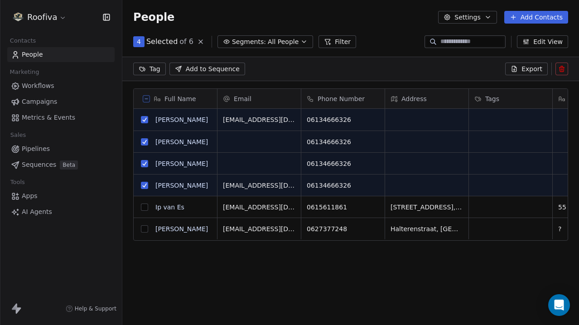
click at [563, 69] on icon at bounding box center [561, 68] width 7 height 7
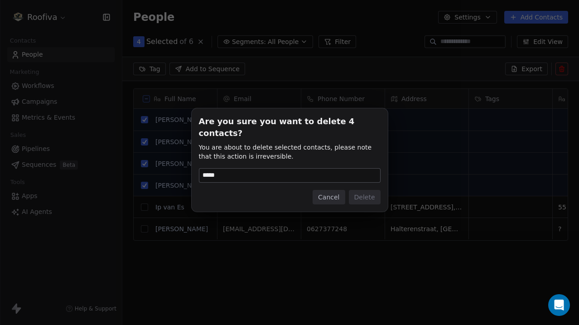
type input "******"
